Goal: Task Accomplishment & Management: Use online tool/utility

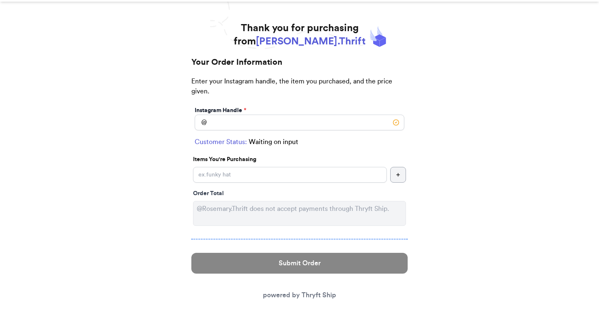
scroll to position [36, 0]
click at [297, 123] on input "Instagram Handle *" at bounding box center [300, 123] width 210 height 16
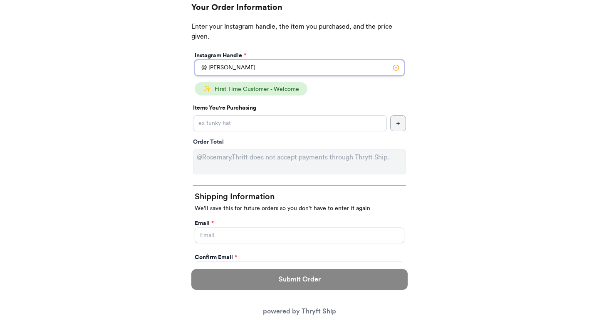
scroll to position [92, 0]
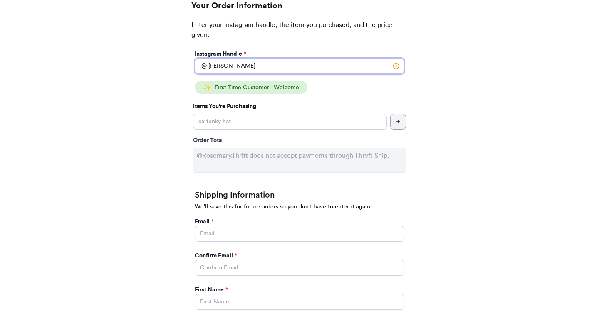
type input "[PERSON_NAME]"
click at [291, 121] on input "Instagram Handle *" at bounding box center [290, 122] width 194 height 16
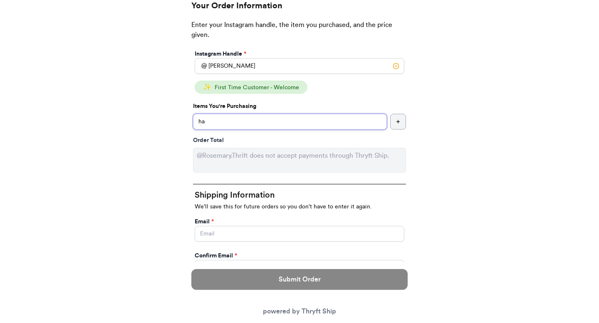
type input "hat"
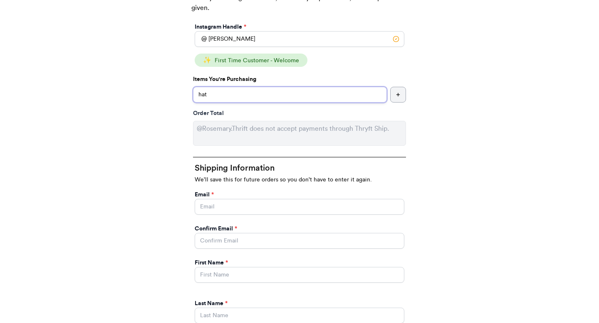
scroll to position [128, 0]
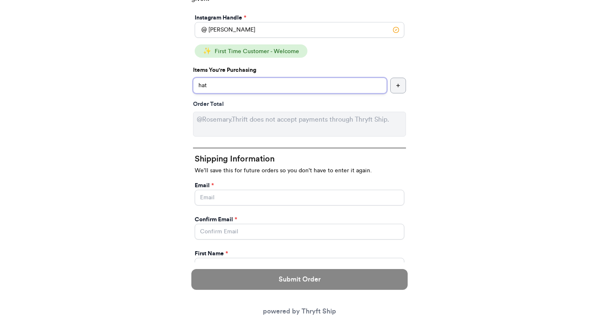
drag, startPoint x: 214, startPoint y: 85, endPoint x: 179, endPoint y: 85, distance: 34.9
click at [179, 85] on div "Thank you for purchasing from [PERSON_NAME].Thrift Your Order Information Enter…" at bounding box center [299, 307] width 249 height 756
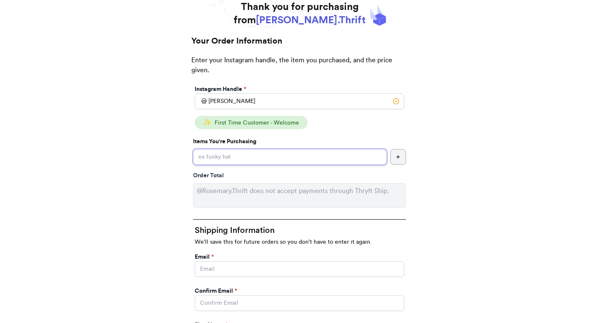
scroll to position [6, 0]
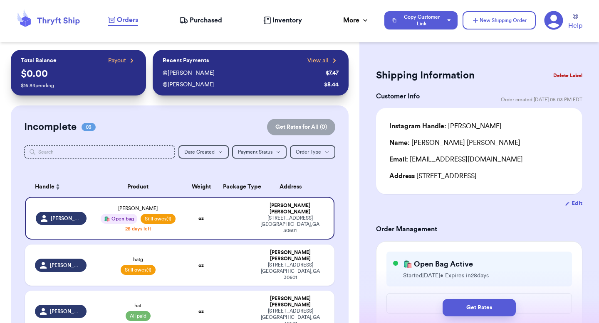
select select "unpaid"
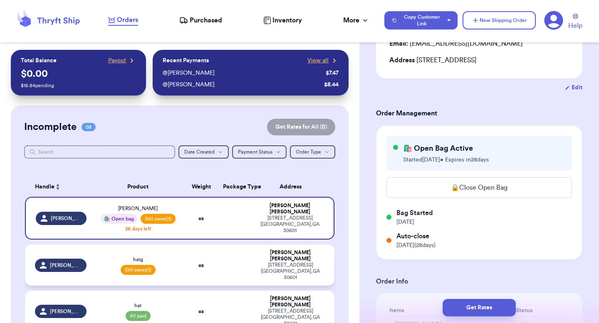
click at [234, 249] on td at bounding box center [234, 265] width 33 height 41
type input "hatg"
type input "23"
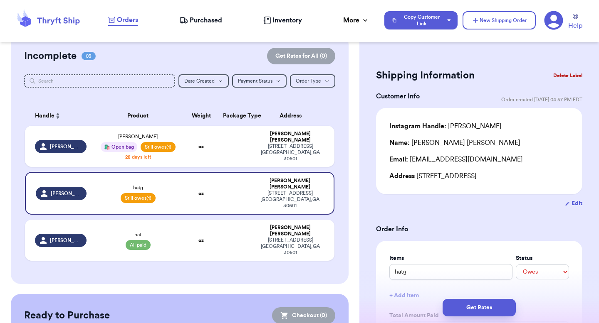
scroll to position [63, 0]
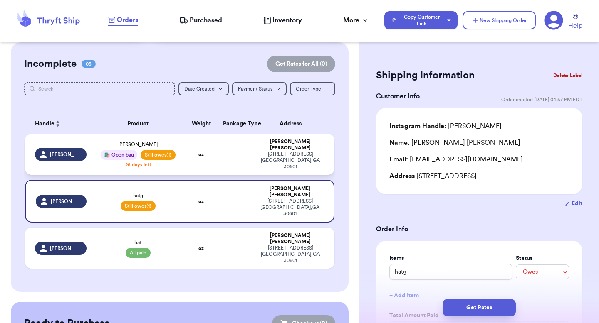
click at [119, 154] on div "🛍️ Open bag" at bounding box center [119, 155] width 37 height 10
type input "[PERSON_NAME]"
type input "5"
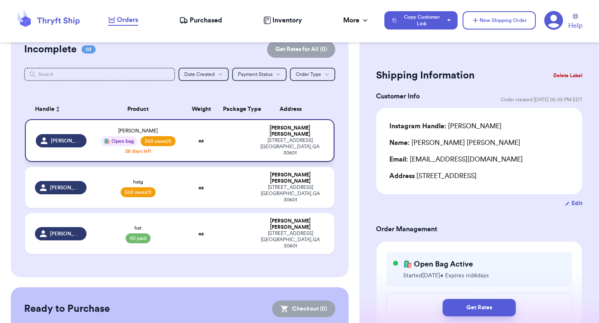
scroll to position [78, 0]
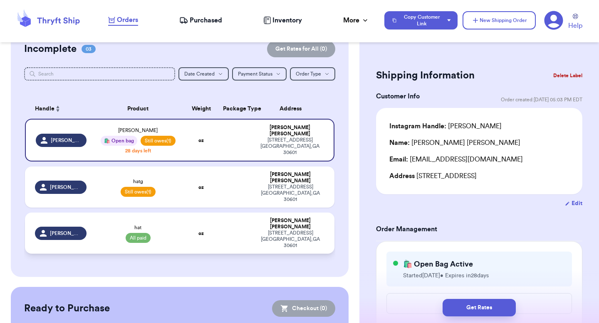
click at [278, 230] on div "[STREET_ADDRESS]" at bounding box center [290, 239] width 68 height 19
type input "hat"
select select "paid"
type input "9"
type input "0"
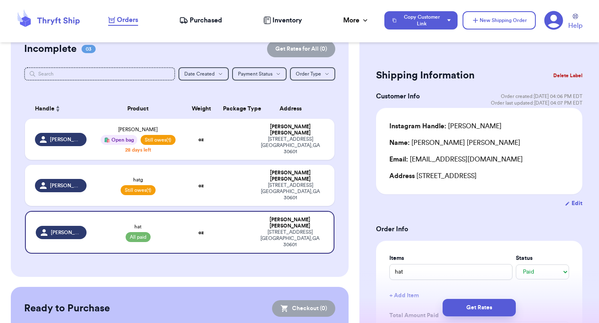
scroll to position [243, 0]
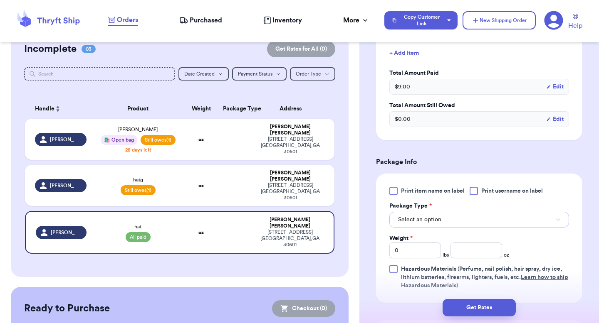
click at [450, 225] on button "Select an option" at bounding box center [479, 220] width 180 height 16
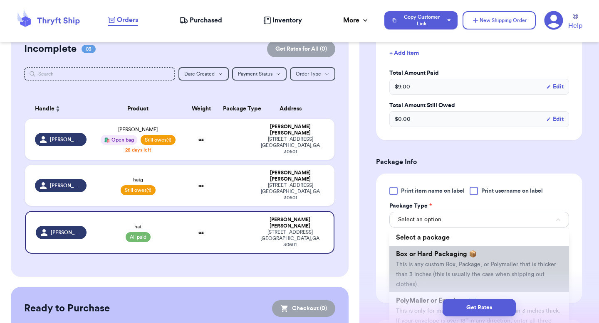
click at [444, 253] on span "Box or Hard Packaging 📦" at bounding box center [436, 254] width 81 height 7
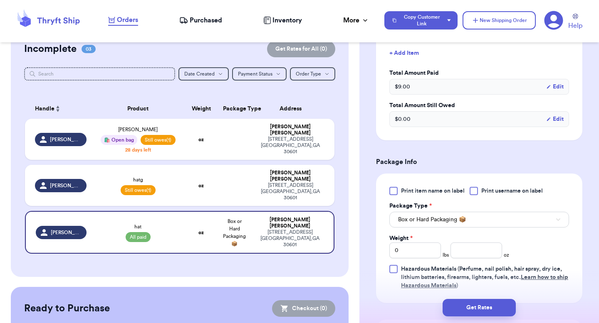
scroll to position [270, 0]
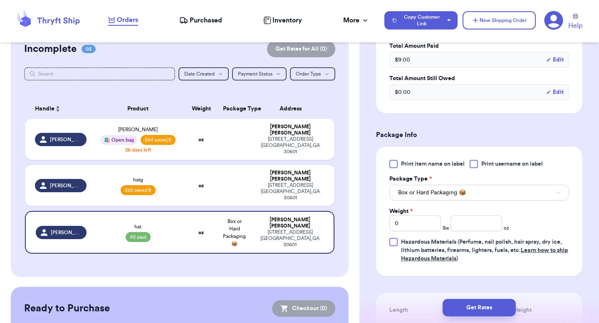
click at [467, 233] on div "Print item name on label Print username on label Package Type * Box or Hard Pac…" at bounding box center [479, 211] width 180 height 103
click at [461, 220] on input "number" at bounding box center [476, 224] width 52 height 16
type input "8"
click at [515, 215] on div "Print item name on label Print username on label Package Type * Box or Hard Pac…" at bounding box center [479, 211] width 180 height 103
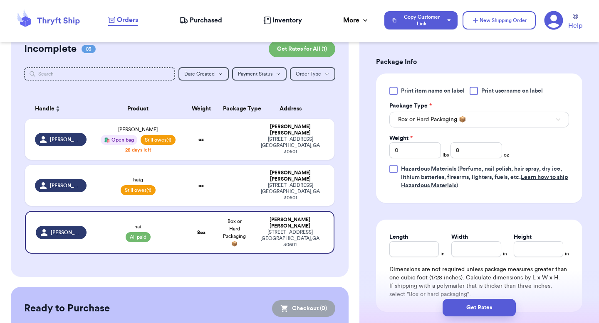
scroll to position [365, 0]
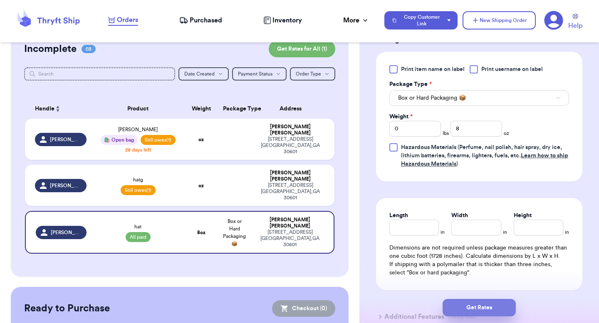
click at [457, 307] on button "Get Rates" at bounding box center [478, 307] width 73 height 17
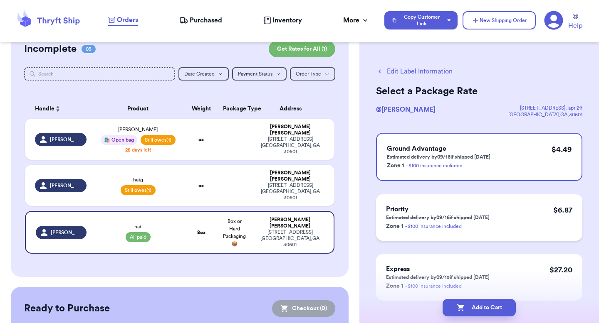
scroll to position [36, 0]
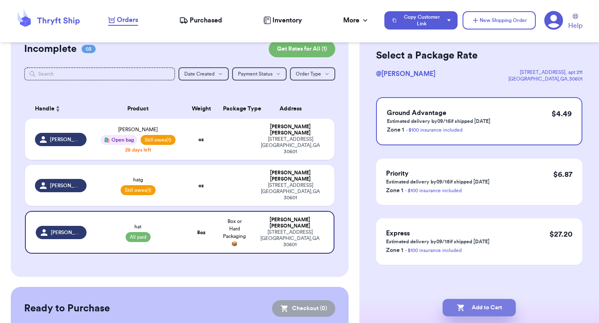
click at [459, 302] on button "Add to Cart" at bounding box center [478, 307] width 73 height 17
checkbox input "true"
select select "unpaid"
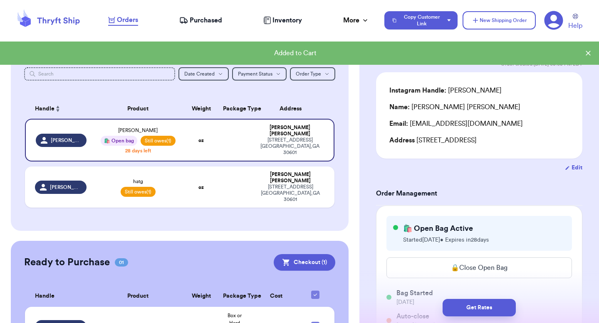
scroll to position [118, 0]
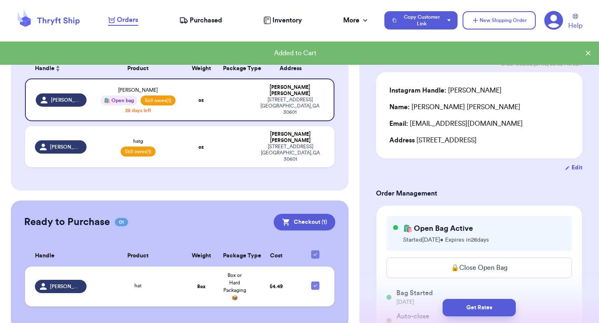
click at [196, 22] on span "Purchased" at bounding box center [206, 20] width 32 height 10
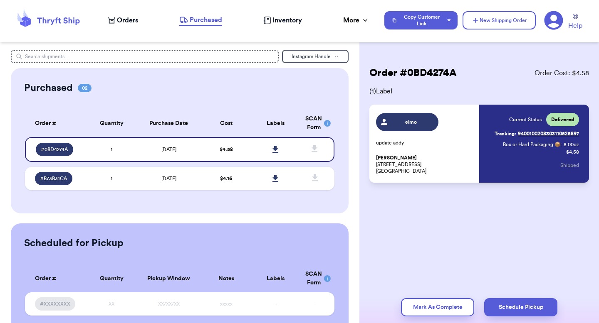
click at [130, 19] on span "Orders" at bounding box center [127, 20] width 21 height 10
select select "unpaid"
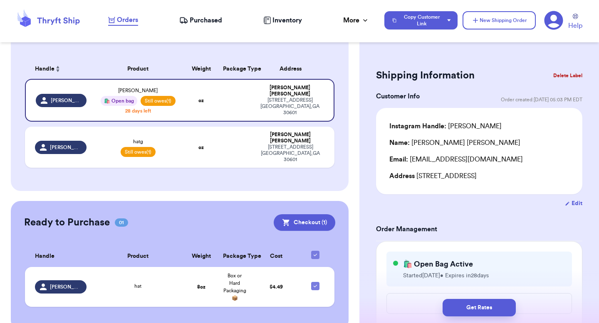
scroll to position [118, 0]
click at [198, 16] on span "Purchased" at bounding box center [206, 20] width 32 height 10
